Goal: Check status

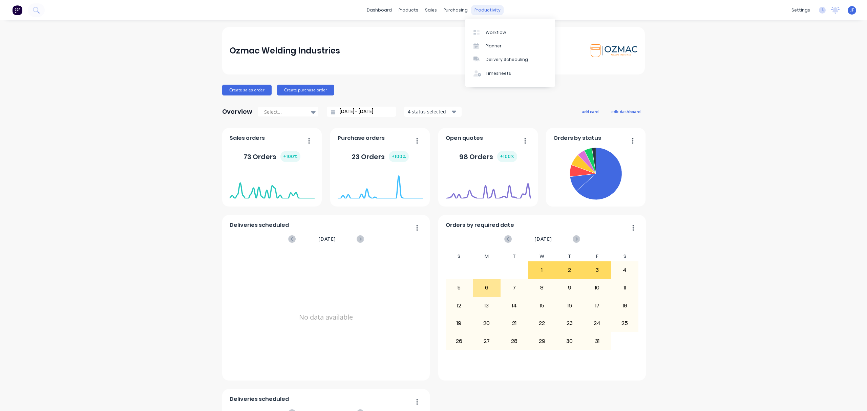
click at [472, 12] on div "productivity" at bounding box center [487, 10] width 33 height 10
click at [481, 29] on div at bounding box center [478, 32] width 10 height 6
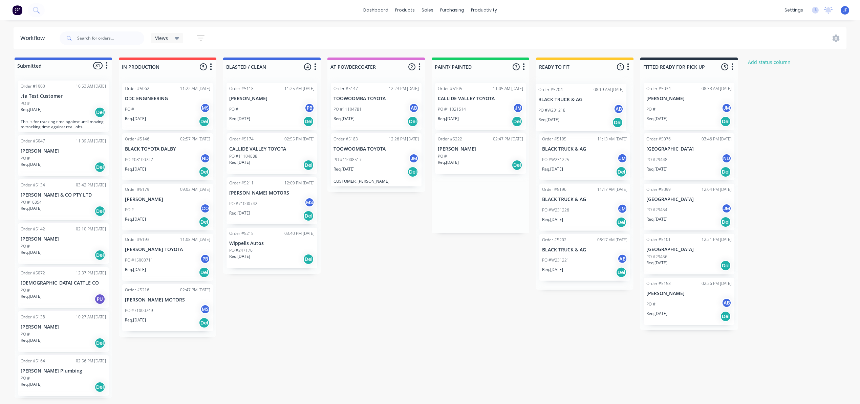
drag, startPoint x: 474, startPoint y: 162, endPoint x: 582, endPoint y: 110, distance: 119.3
click at [582, 110] on div "Submitted 31 Status colour #4169E1 hex #4169E1 Save Cancel Summaries Total orde…" at bounding box center [461, 228] width 933 height 341
drag, startPoint x: 470, startPoint y: 118, endPoint x: 564, endPoint y: 119, distance: 94.1
click at [564, 120] on div "Submitted 31 Status colour #4169E1 hex #4169E1 Save Cancel Summaries Total orde…" at bounding box center [461, 228] width 933 height 341
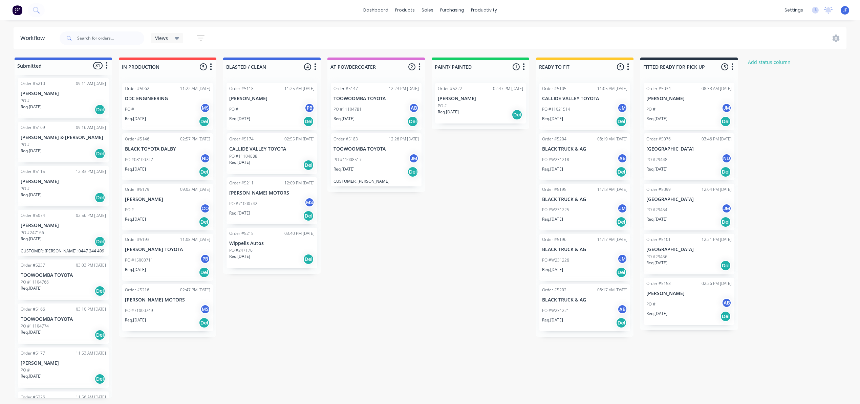
scroll to position [1, 0]
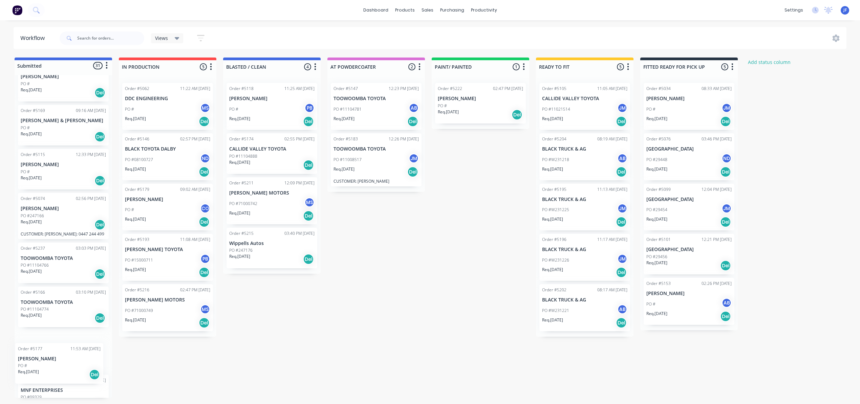
drag, startPoint x: 61, startPoint y: 373, endPoint x: 64, endPoint y: 367, distance: 6.4
click at [64, 367] on div "Order #1000 10:53 AM [DATE] .1a Test Customer PO # Req. [DATE] Del This is for …" at bounding box center [63, 236] width 97 height 323
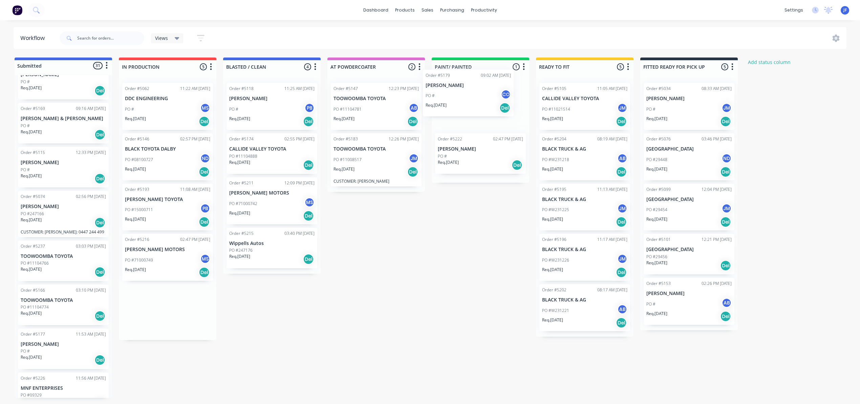
scroll to position [0, 0]
drag, startPoint x: 164, startPoint y: 217, endPoint x: 474, endPoint y: 109, distance: 328.5
click at [474, 109] on div "Submitted 31 Status colour #4169E1 hex #4169E1 Save Cancel Summaries Total orde…" at bounding box center [461, 228] width 933 height 341
drag, startPoint x: 275, startPoint y: 253, endPoint x: 473, endPoint y: 110, distance: 243.9
click at [473, 110] on div "Submitted 31 Status colour #4169E1 hex #4169E1 Save Cancel Summaries Total orde…" at bounding box center [461, 228] width 933 height 341
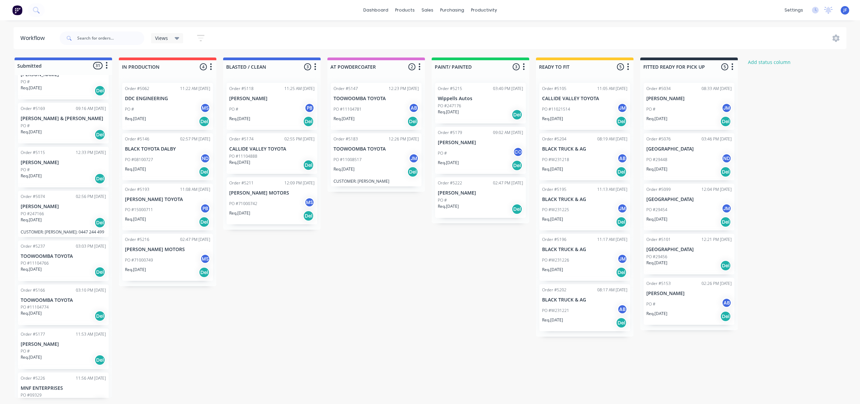
click at [269, 158] on div "PO #11104888" at bounding box center [271, 156] width 85 height 6
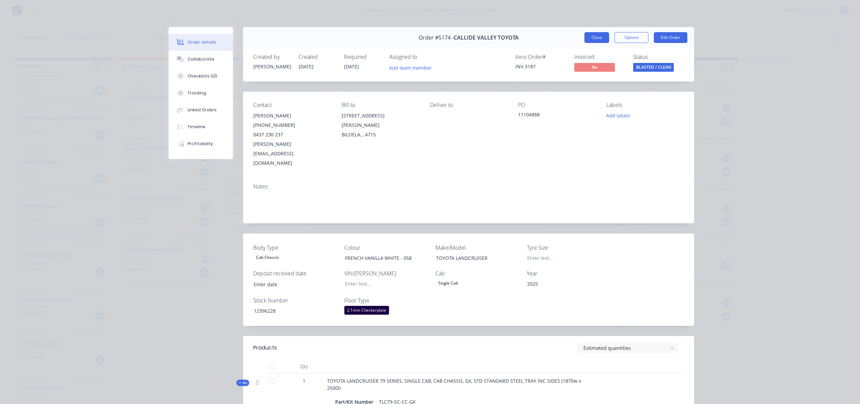
click at [584, 36] on button "Close" at bounding box center [596, 37] width 25 height 11
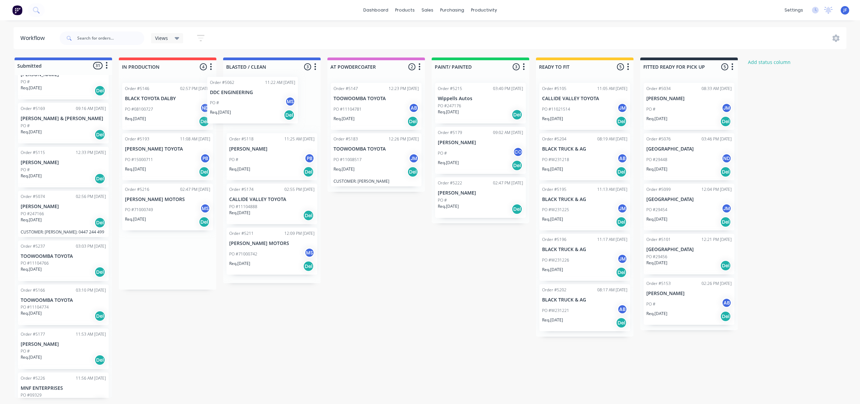
drag, startPoint x: 160, startPoint y: 112, endPoint x: 258, endPoint y: 106, distance: 97.7
click at [257, 106] on div "Submitted 31 Status colour #4169E1 hex #4169E1 Save Cancel Summaries Total orde…" at bounding box center [461, 228] width 933 height 341
